Goal: Task Accomplishment & Management: Manage account settings

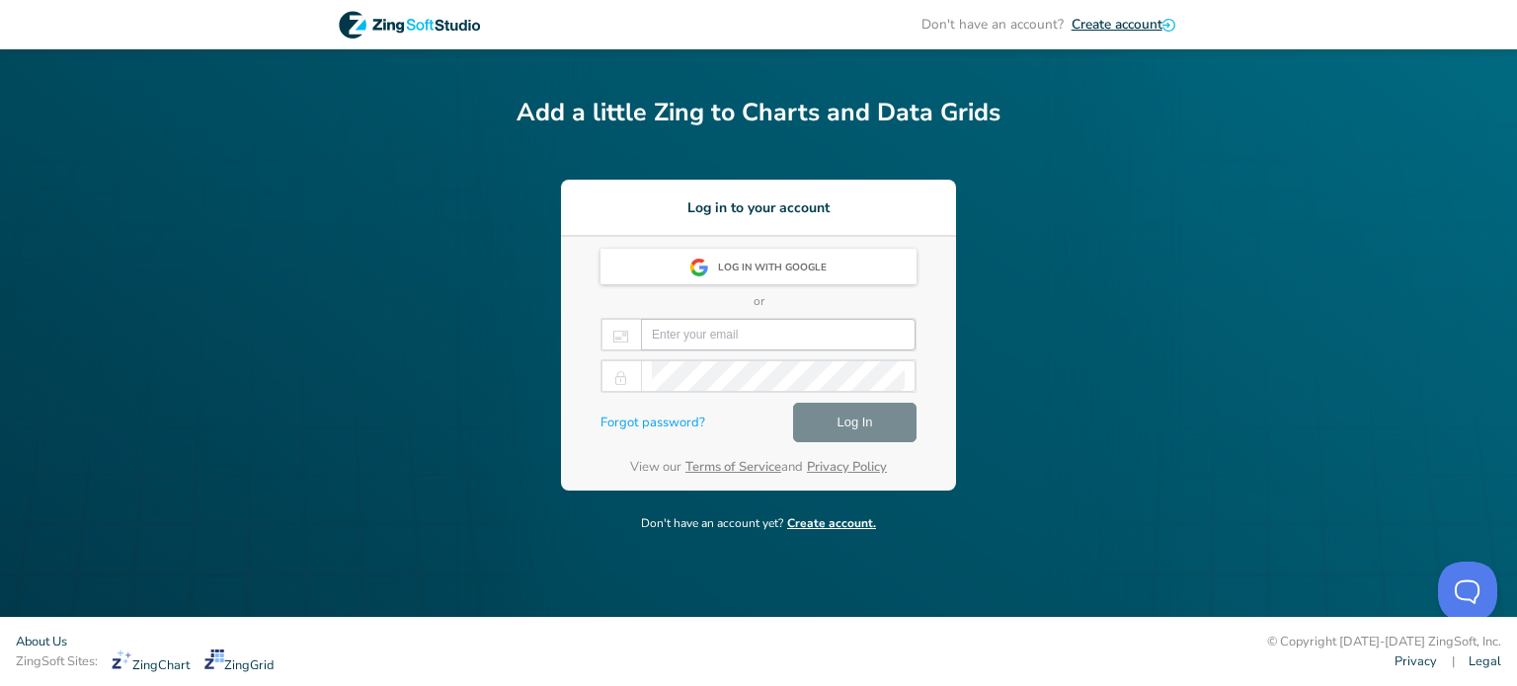
click at [739, 337] on input "email" at bounding box center [778, 335] width 253 height 30
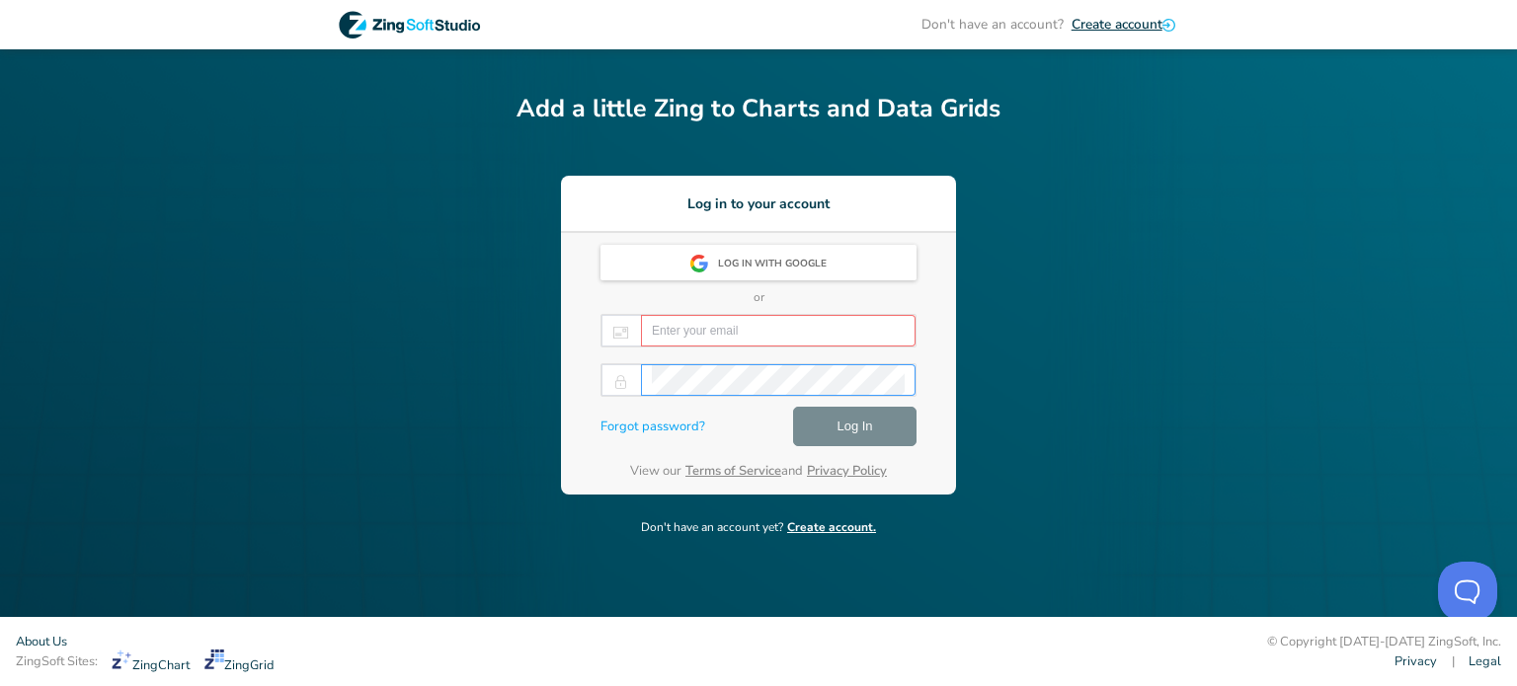
click at [731, 336] on input "email" at bounding box center [778, 331] width 253 height 30
click at [594, 384] on div "Log in with Google or Please input email address Forgot password? Log In View o…" at bounding box center [758, 364] width 395 height 262
click at [753, 323] on input "email" at bounding box center [778, 331] width 253 height 30
type input "n"
type input "valerie.turcotte@sct.gouv.qc.ca"
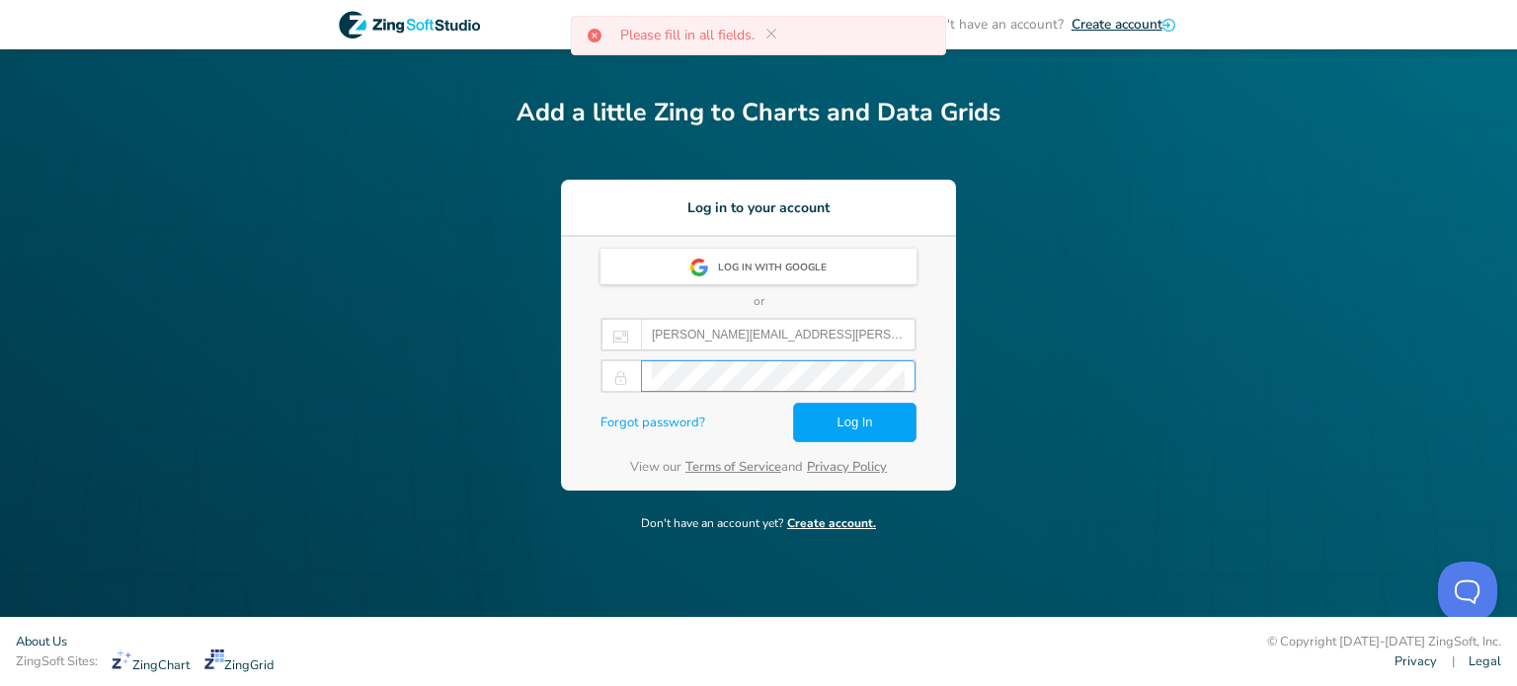
click at [596, 426] on div "Log in with Google or valerie.turcotte@sct.gouv.qc.ca Forgot password? Log In V…" at bounding box center [758, 364] width 395 height 254
click at [735, 423] on div "Forgot password? Log In" at bounding box center [758, 423] width 316 height 45
click at [845, 426] on span "Log In" at bounding box center [854, 423] width 36 height 24
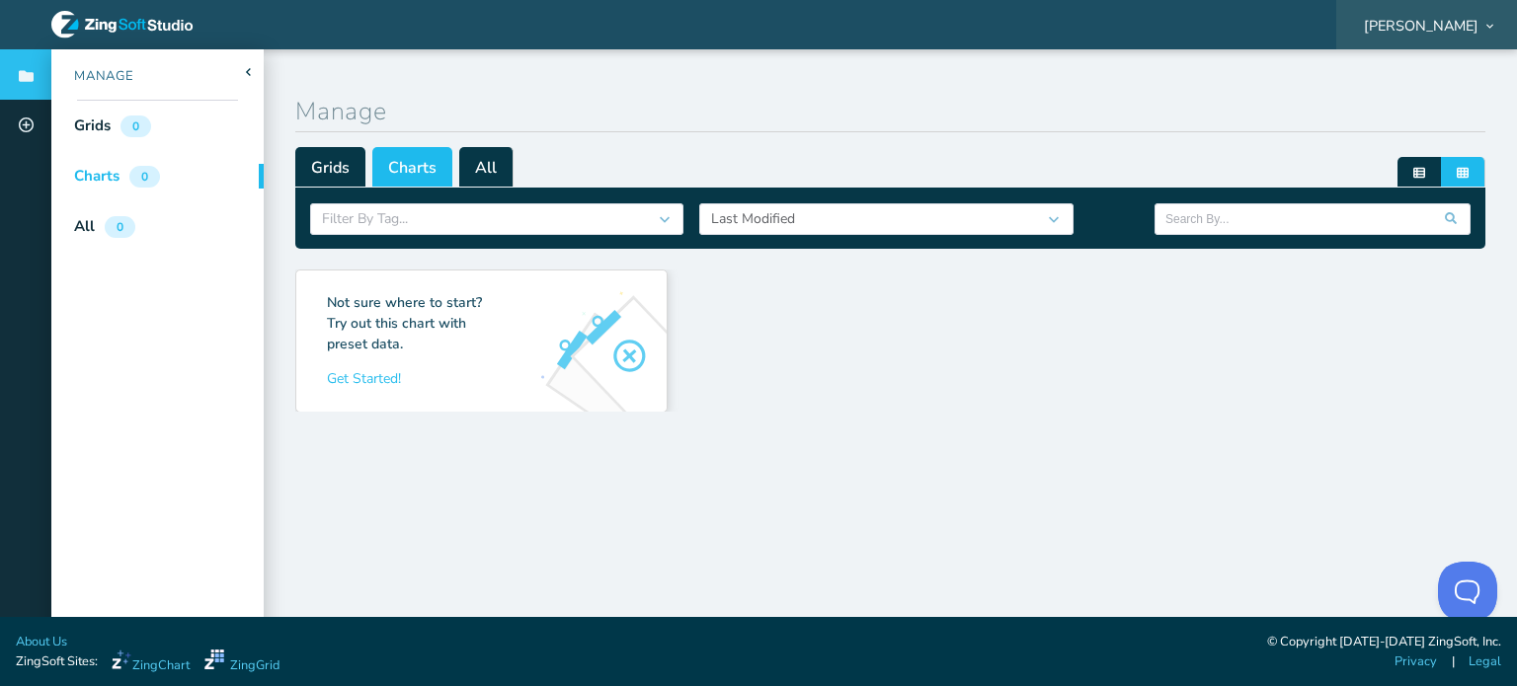
click at [1453, 23] on span "Valérie Turcotte" at bounding box center [1421, 26] width 115 height 14
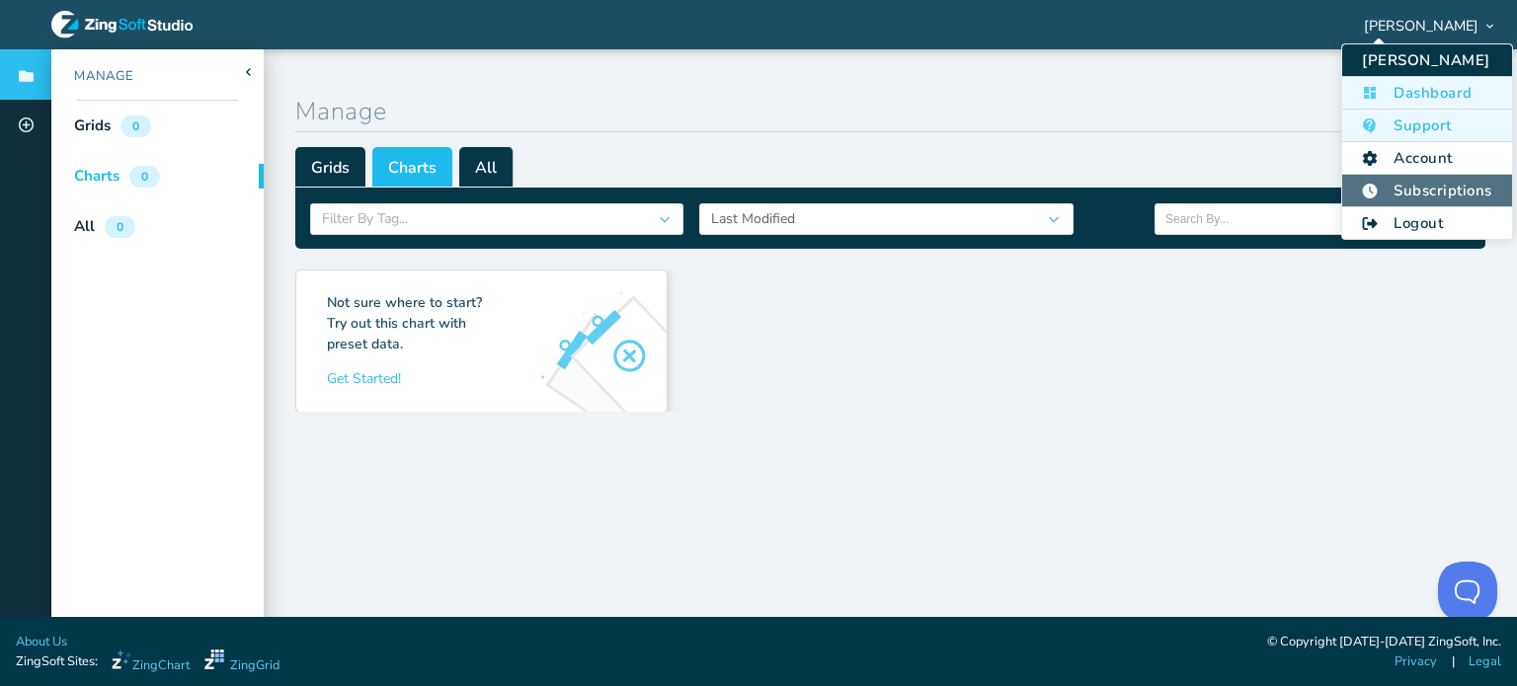
click at [1421, 185] on li "Subscriptions" at bounding box center [1426, 191] width 169 height 33
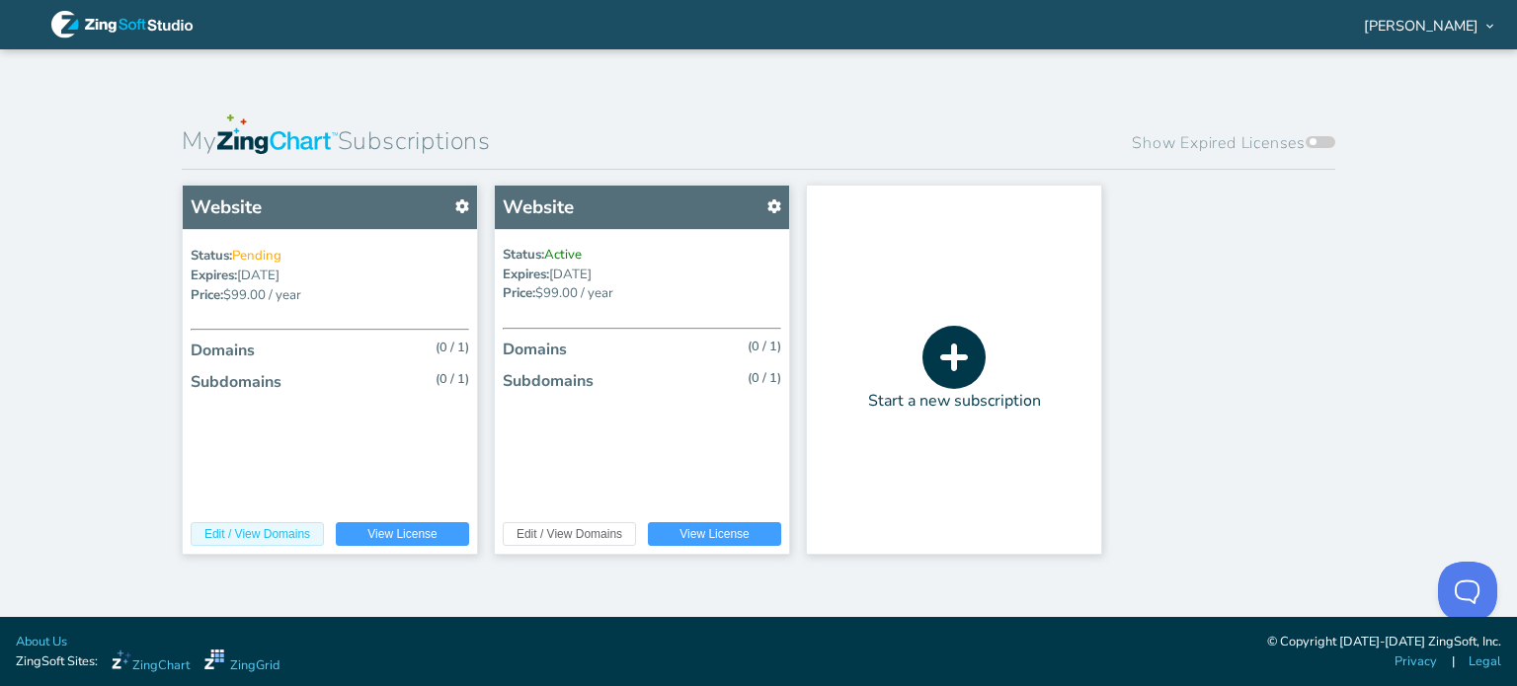
click at [250, 534] on span "Edit / View Domains" at bounding box center [257, 534] width 106 height 12
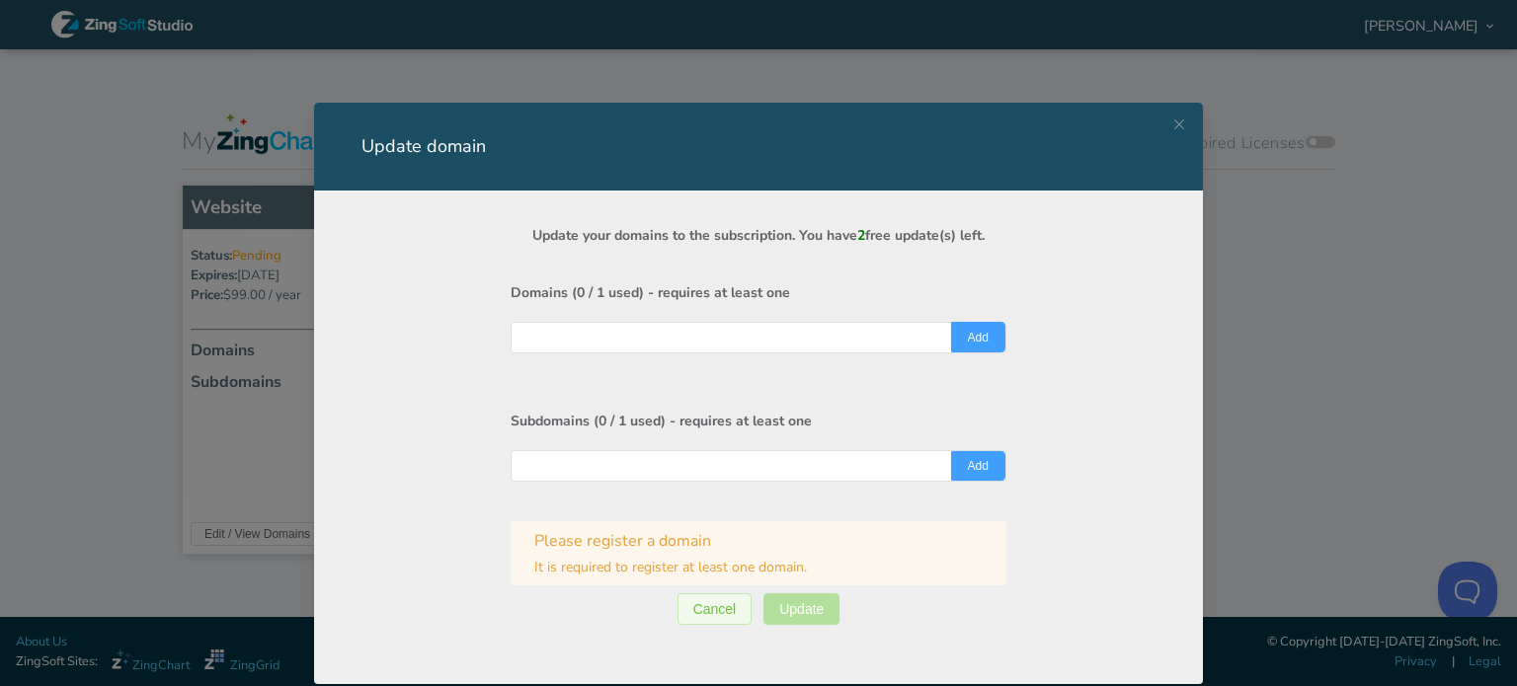
click at [129, 486] on div "Update domain Update your domains to the subscription. You have 2 free update(s…" at bounding box center [758, 343] width 1517 height 686
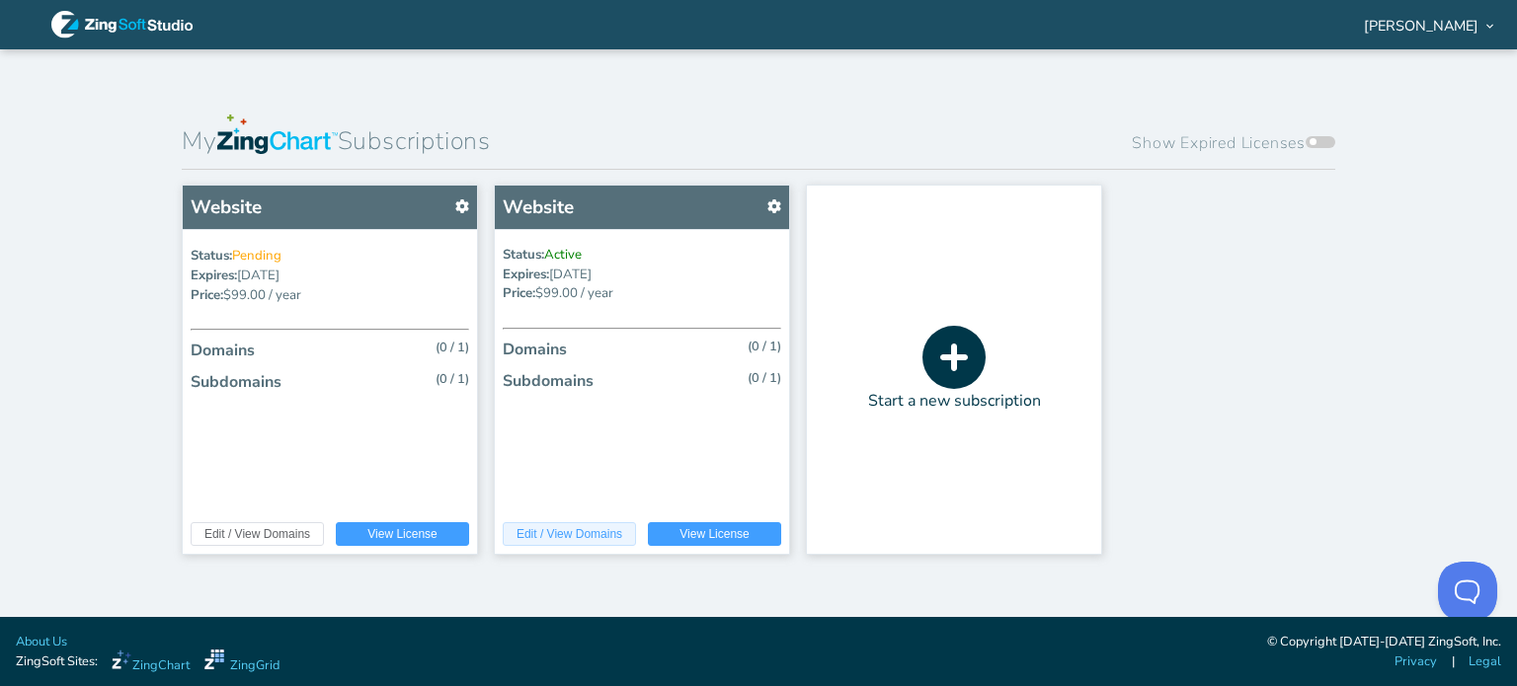
click at [593, 536] on span "Edit / View Domains" at bounding box center [569, 534] width 106 height 12
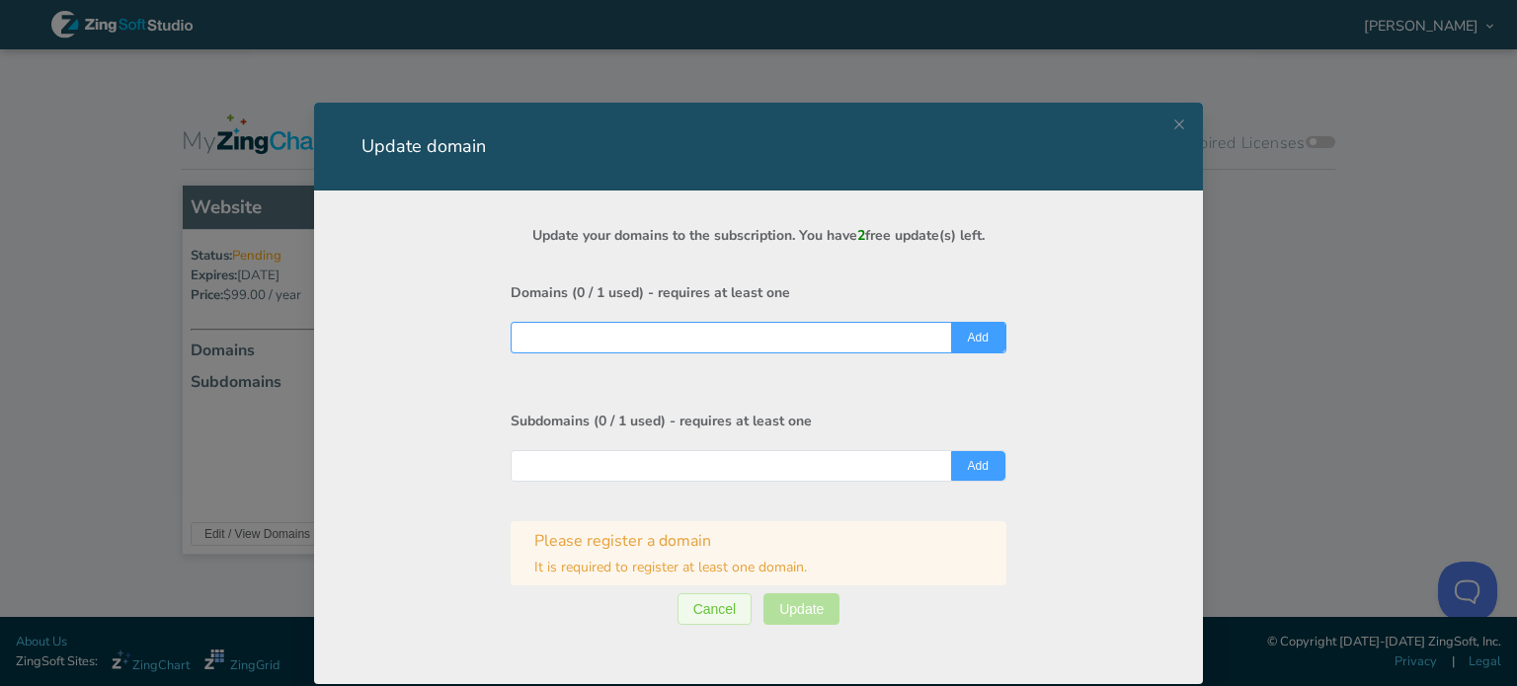
click at [107, 371] on div "Update domain Update your domains to the subscription. You have 2 free update(s…" at bounding box center [758, 343] width 1517 height 686
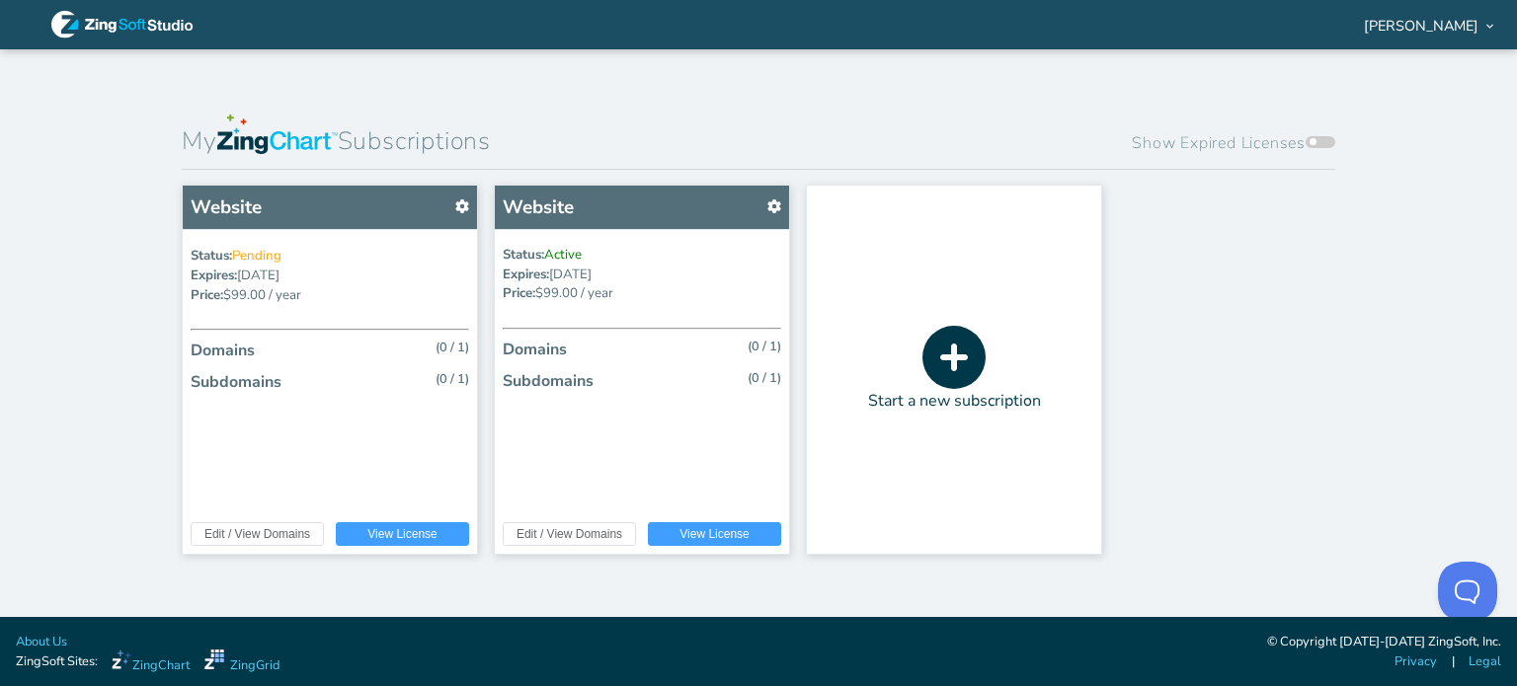
click at [1323, 136] on span at bounding box center [1320, 142] width 30 height 12
click at [1309, 124] on input "Show Expired Licenses" at bounding box center [1309, 124] width 0 height 0
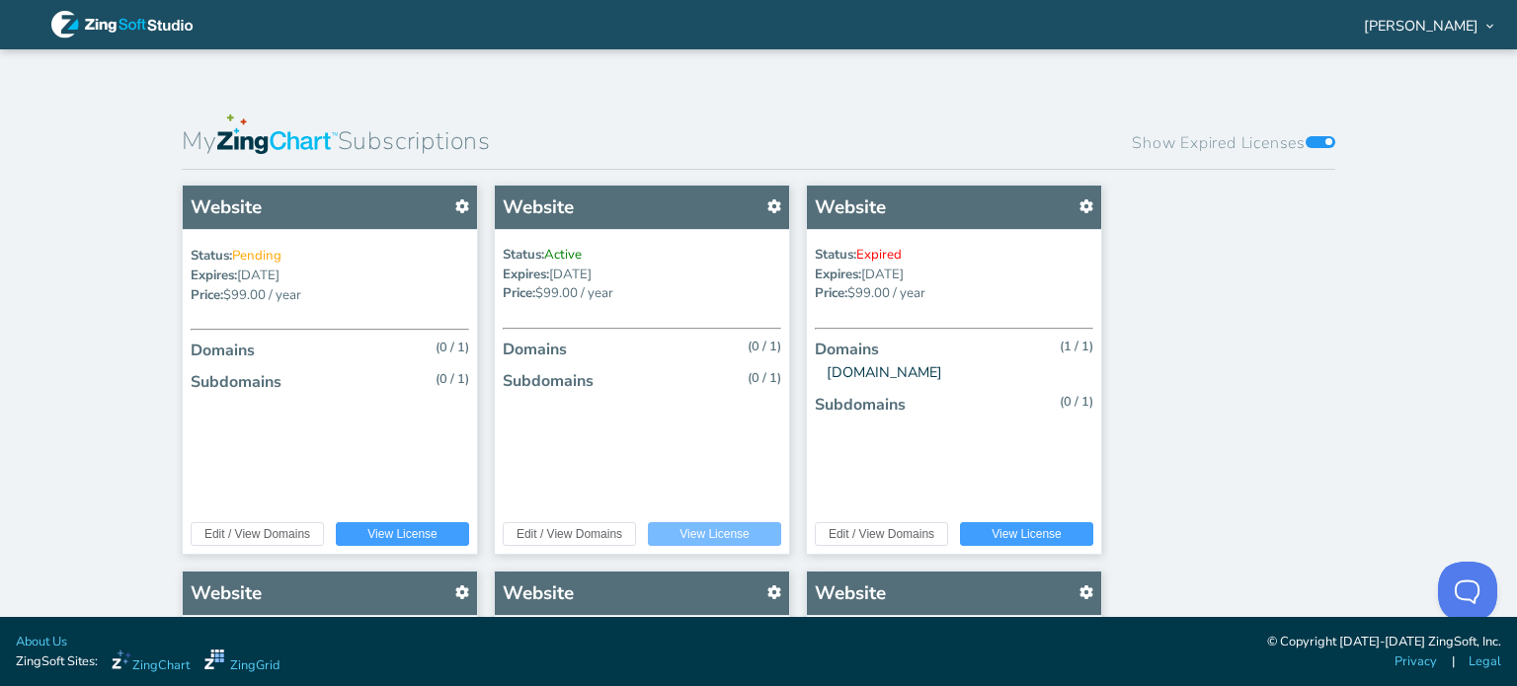
click at [714, 534] on span "View License" at bounding box center [714, 534] width 70 height 12
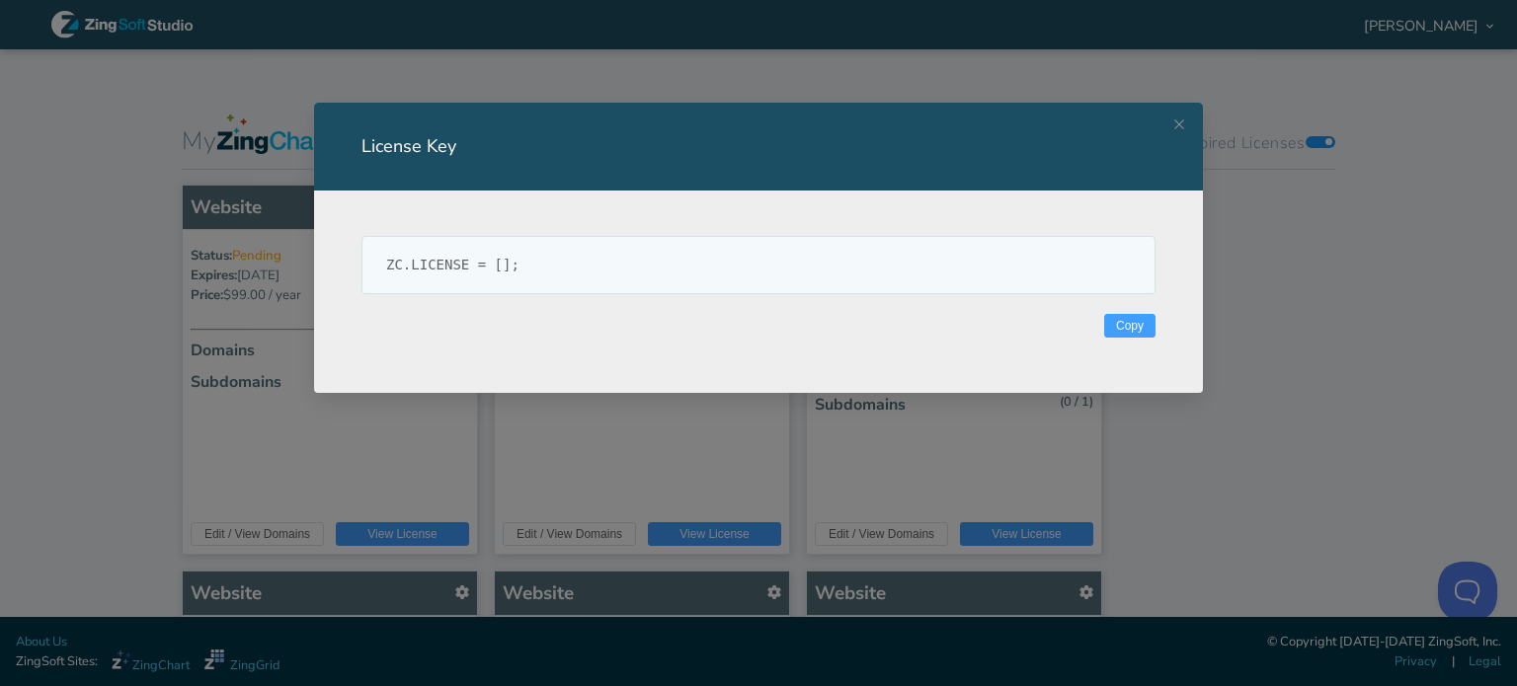
click at [1260, 440] on div "License Key ZC.LICENSE = []; Copy" at bounding box center [758, 343] width 1517 height 686
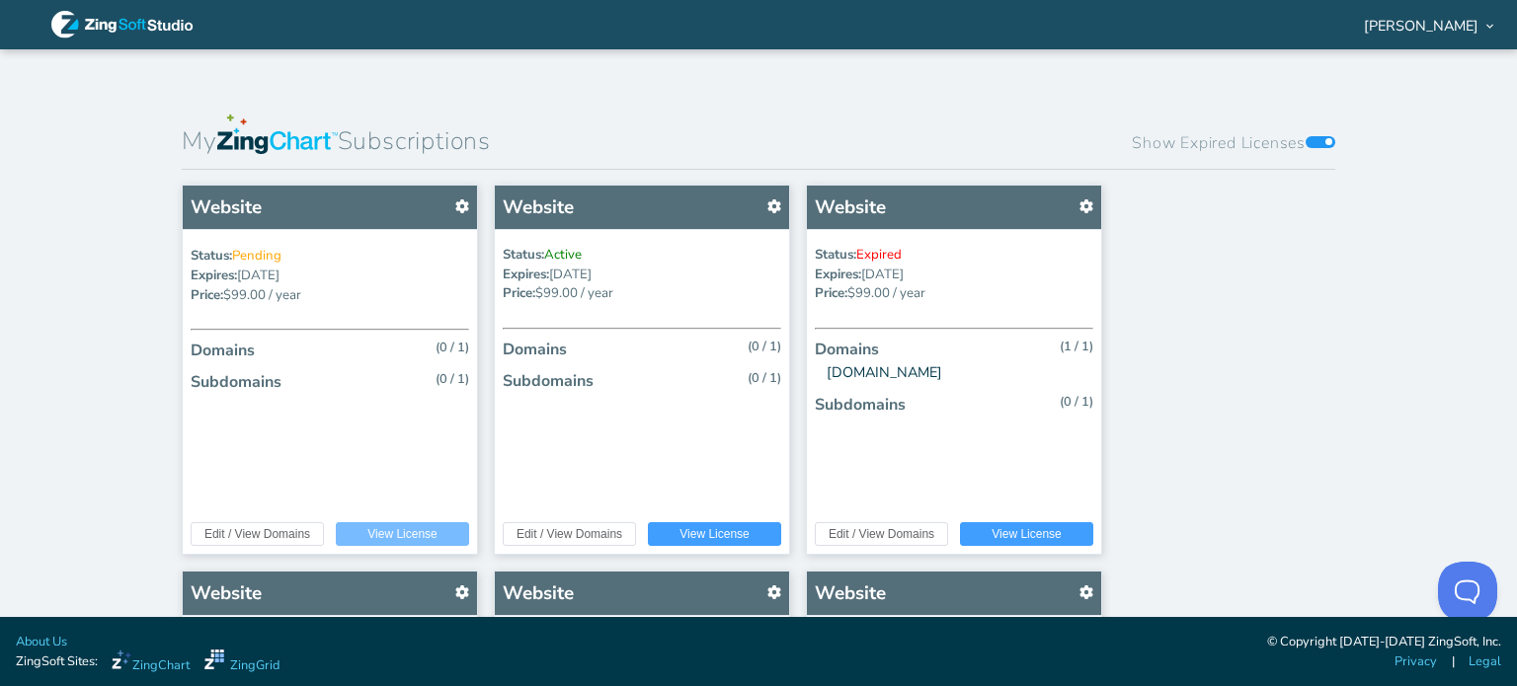
click at [435, 537] on button "View License" at bounding box center [402, 534] width 133 height 24
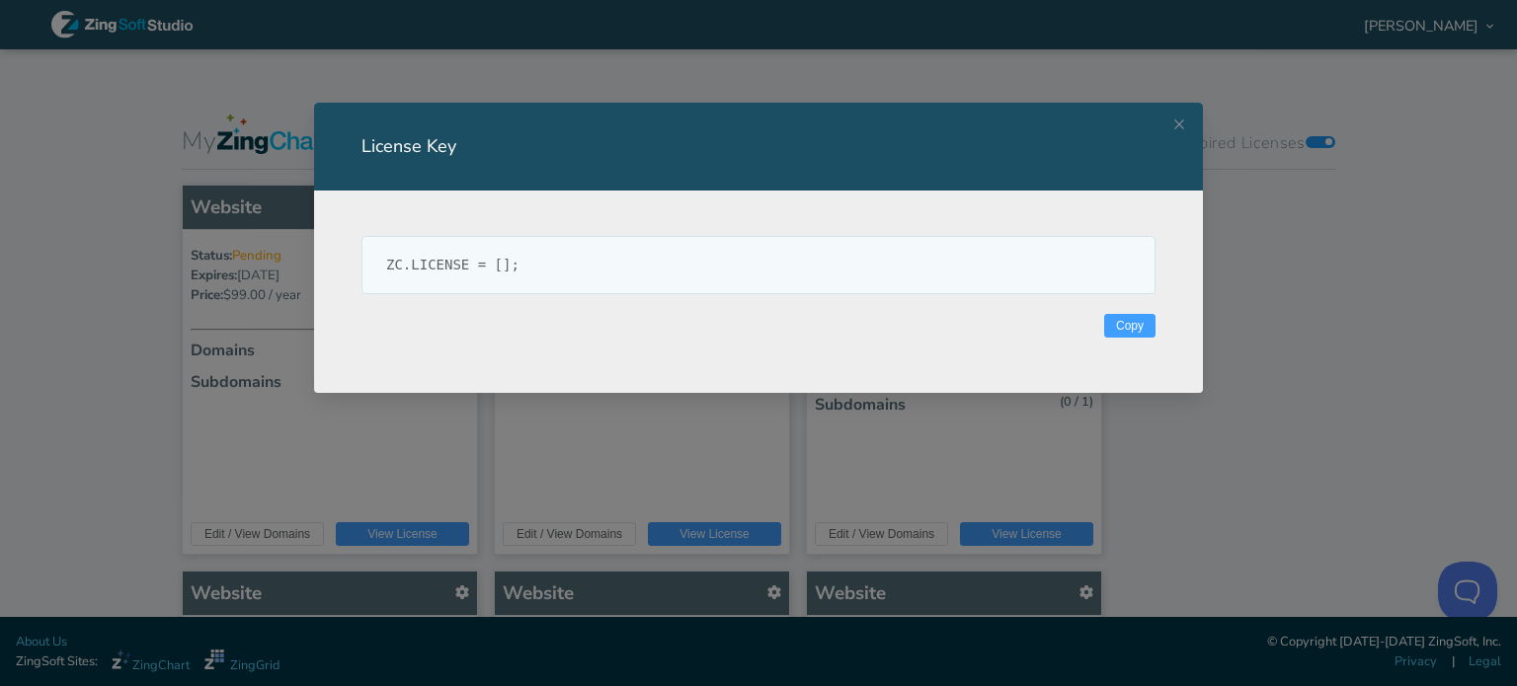
click at [1270, 474] on div "License Key ZC.LICENSE = []; Copy" at bounding box center [758, 343] width 1517 height 686
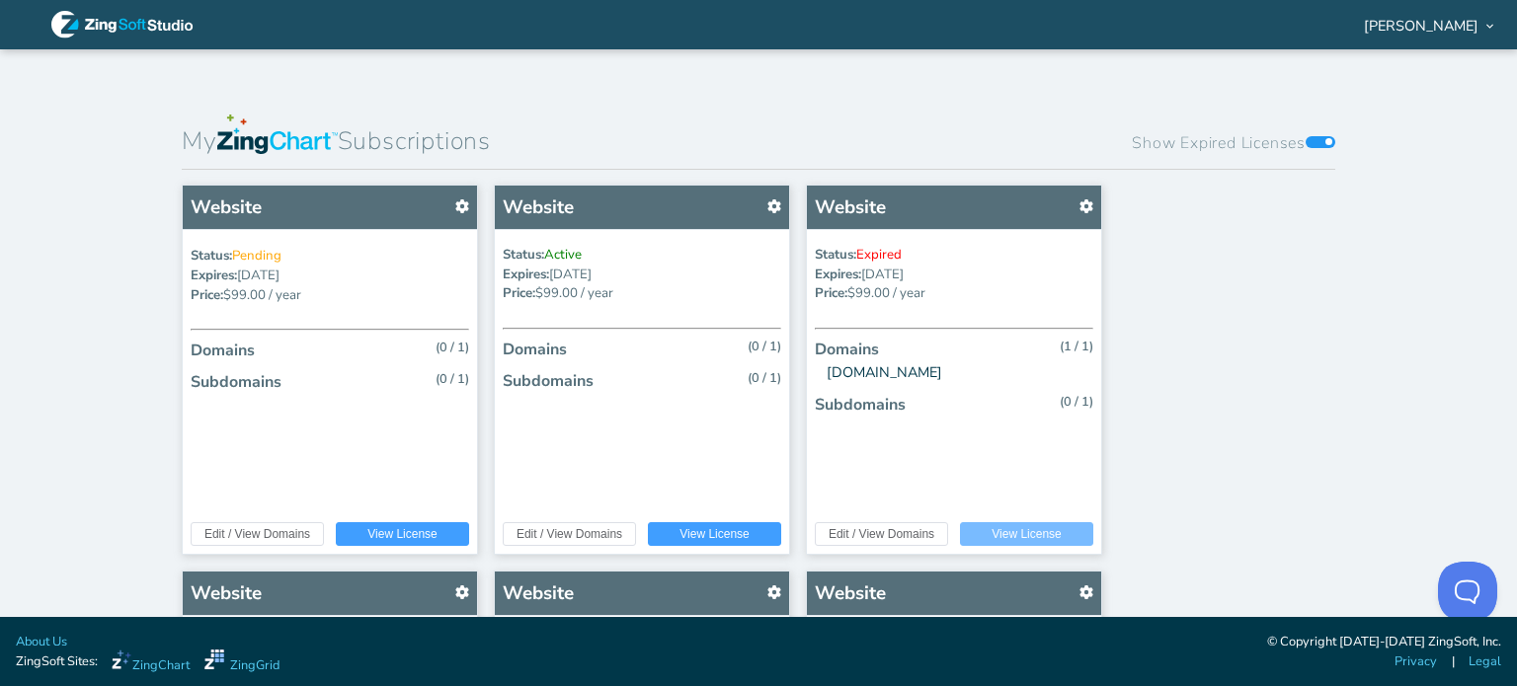
click at [1053, 533] on span "View License" at bounding box center [1026, 534] width 70 height 12
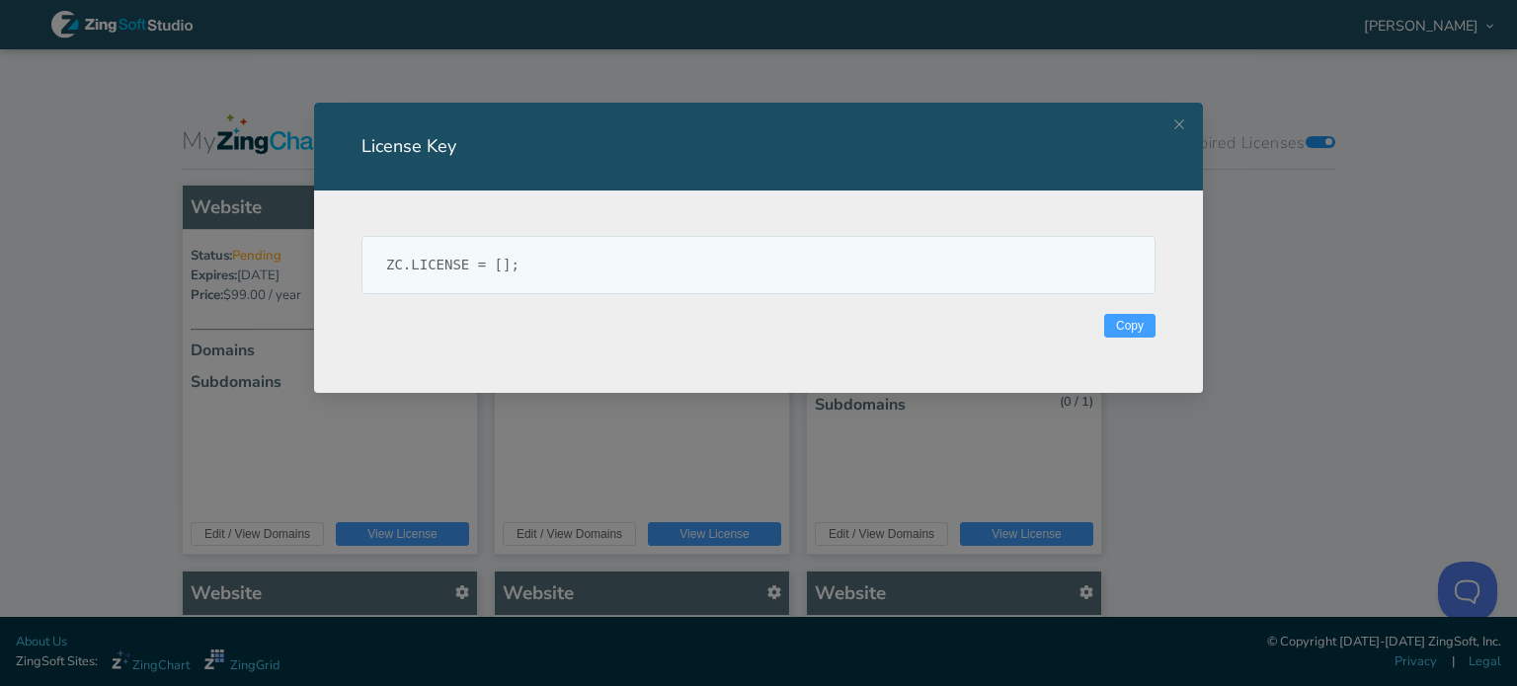
click at [1226, 455] on div "License Key ZC.LICENSE = []; Copy" at bounding box center [758, 343] width 1517 height 686
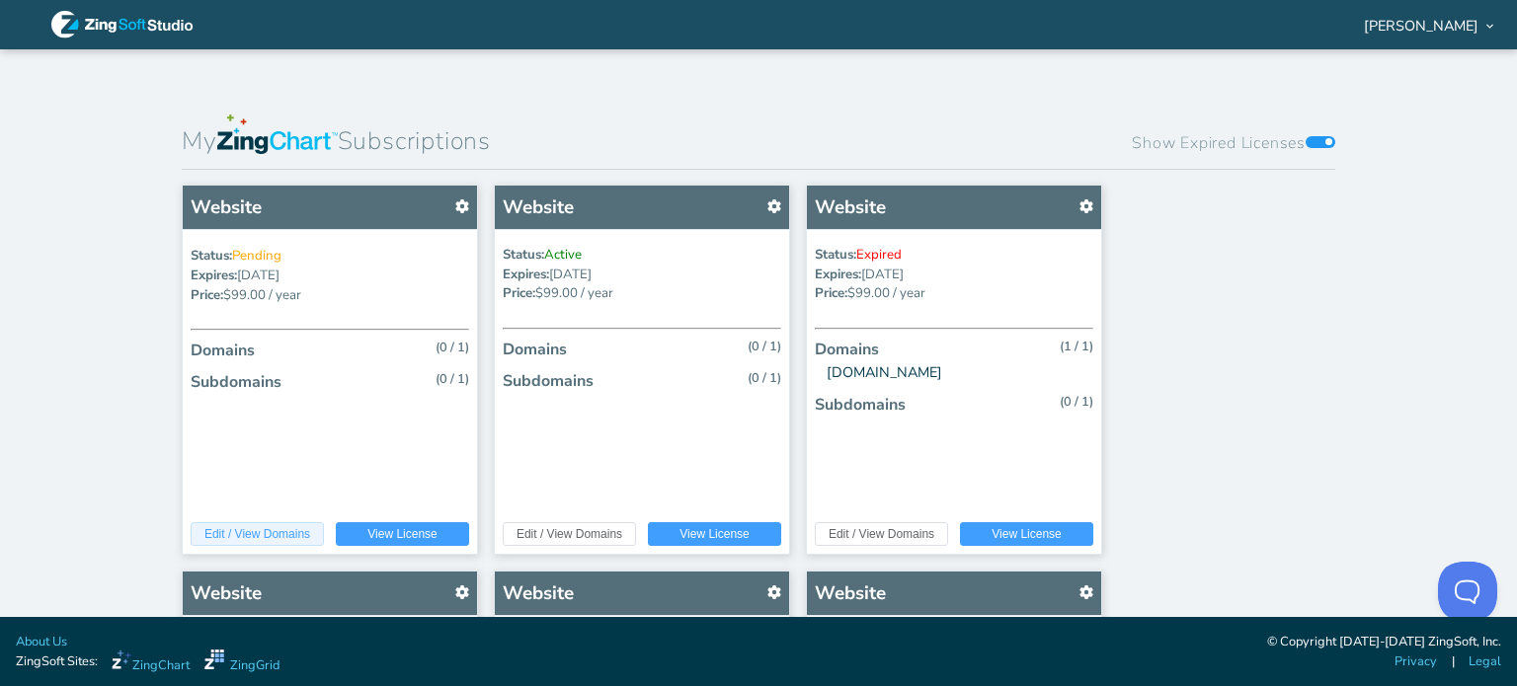
click at [296, 531] on span "Edit / View Domains" at bounding box center [257, 534] width 106 height 12
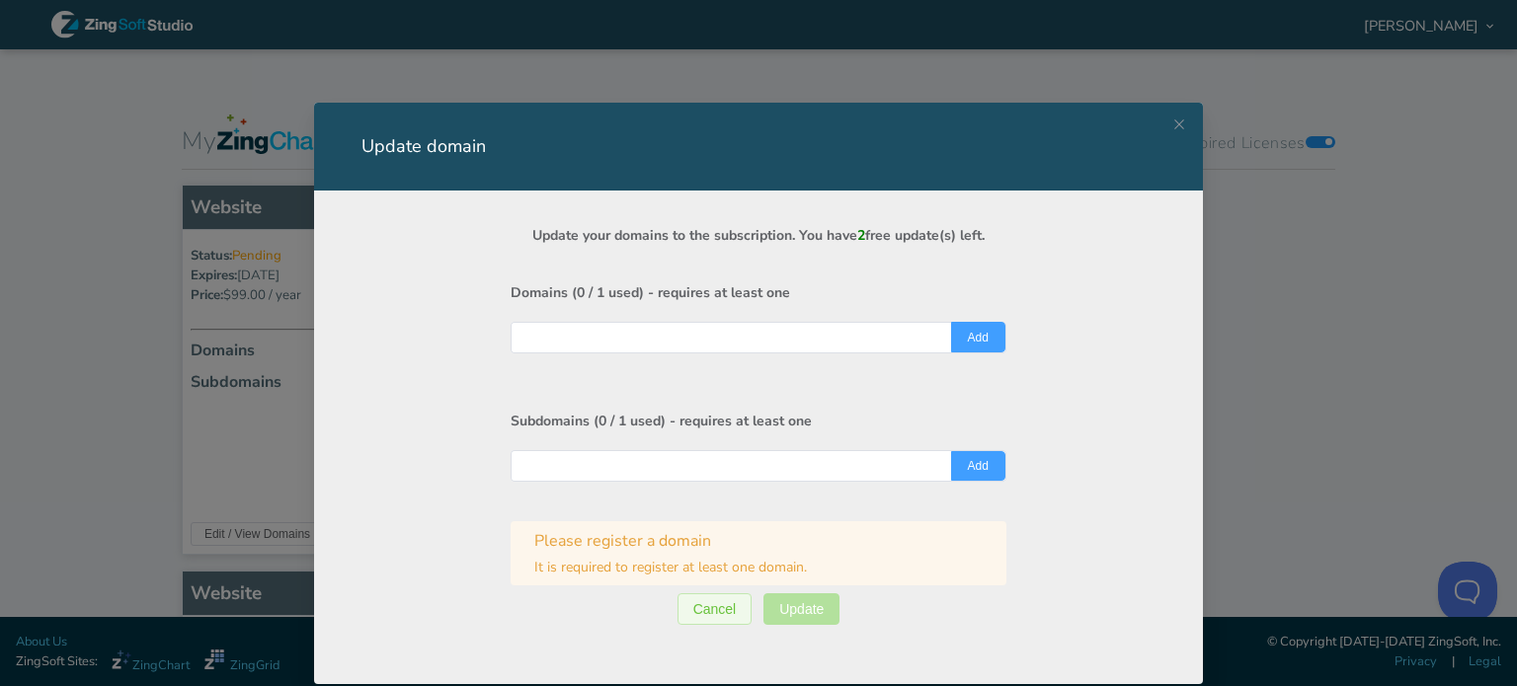
drag, startPoint x: 63, startPoint y: 434, endPoint x: 73, endPoint y: 430, distance: 11.0
click at [63, 434] on div "Update domain Update your domains to the subscription. You have 2 free update(s…" at bounding box center [758, 343] width 1517 height 686
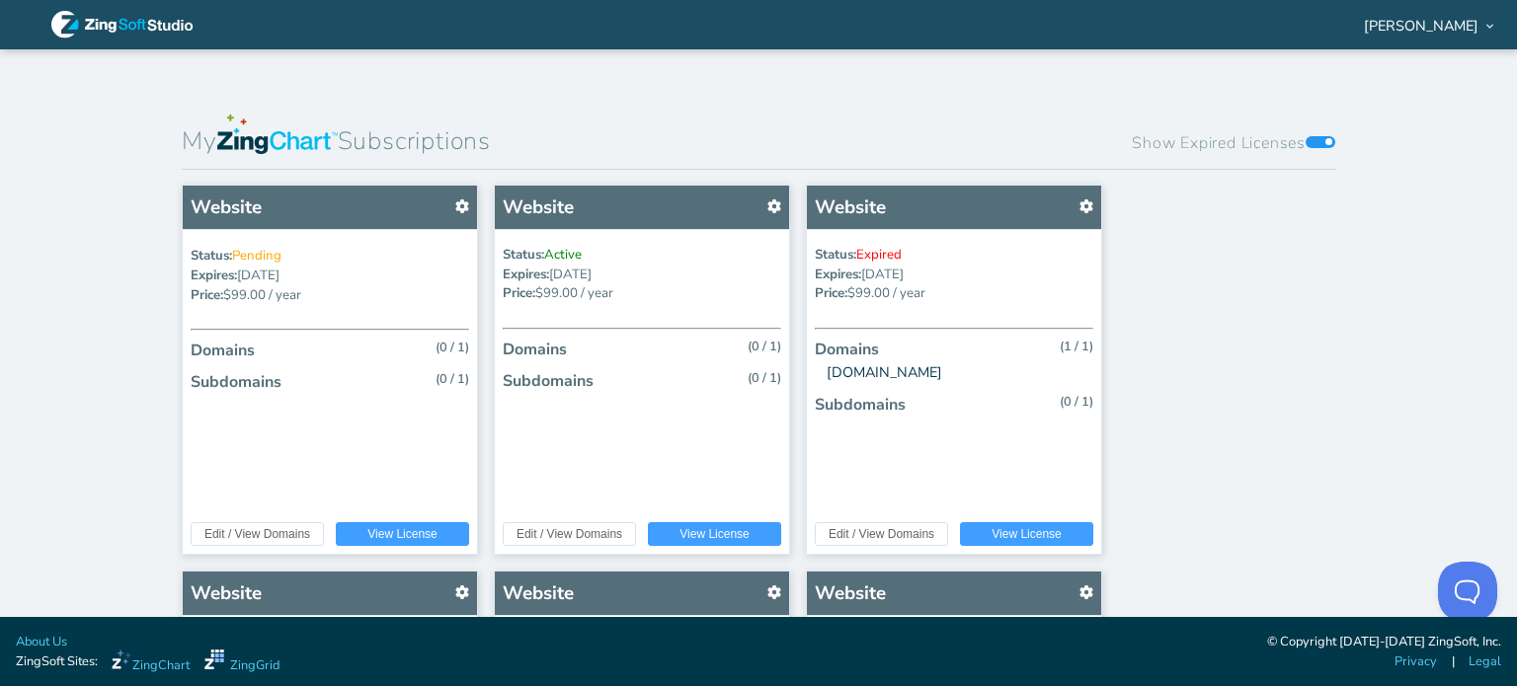
click at [1315, 143] on span at bounding box center [1320, 142] width 30 height 12
click at [1309, 124] on input "Show Expired Licenses" at bounding box center [1309, 124] width 0 height 0
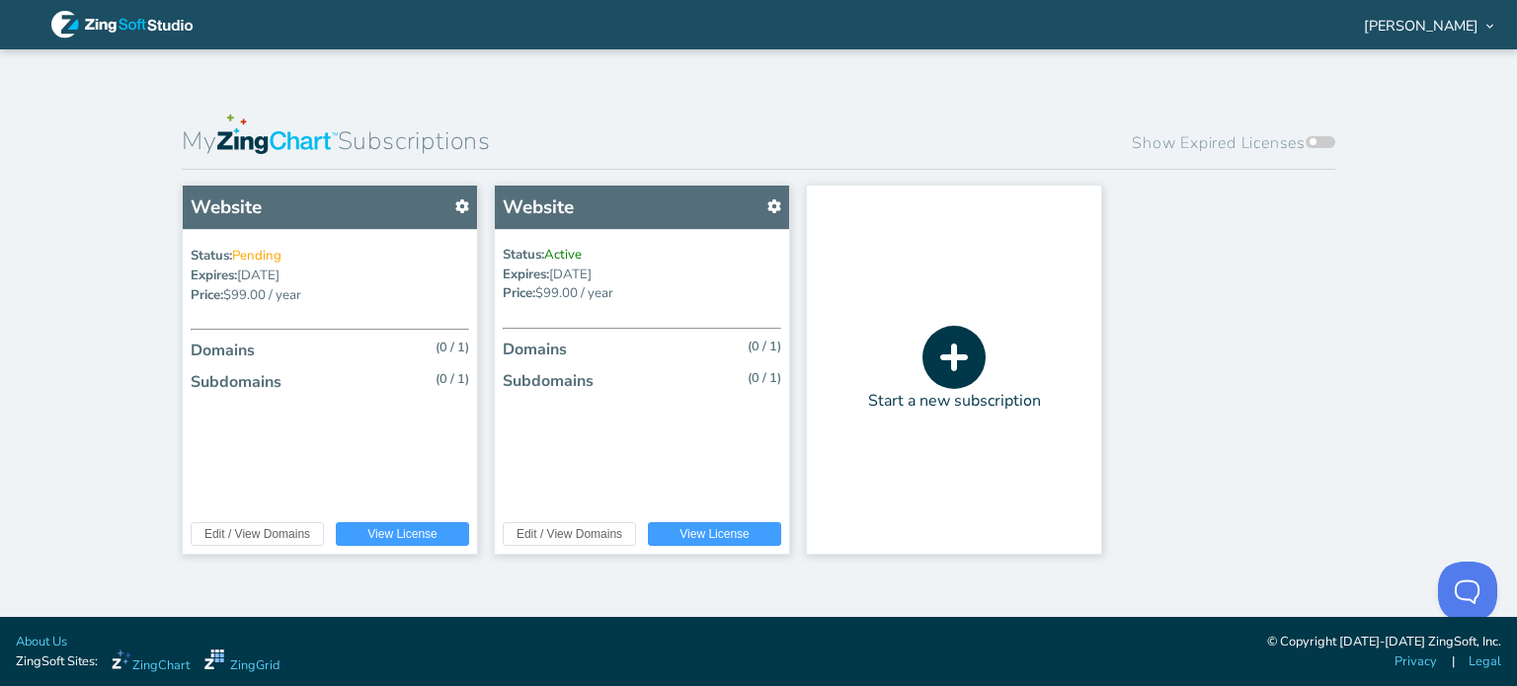
click at [1314, 142] on span at bounding box center [1320, 142] width 30 height 12
click at [1309, 124] on input "Show Expired Licenses" at bounding box center [1309, 124] width 0 height 0
